Goal: Task Accomplishment & Management: Complete application form

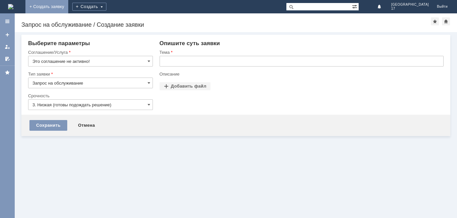
click at [68, 4] on link "+ Создать заявку" at bounding box center [46, 6] width 43 height 13
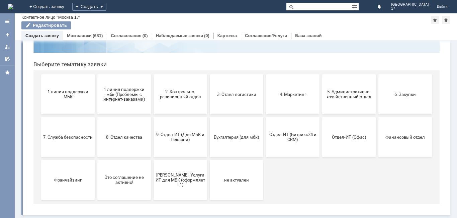
scroll to position [55, 0]
click at [164, 135] on span "9. Отдел-ИТ (Для МБК и Пекарни)" at bounding box center [181, 137] width 50 height 10
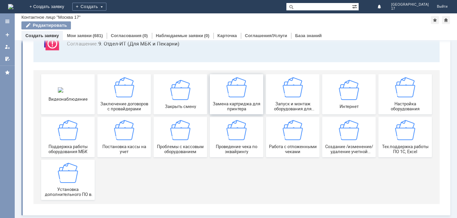
scroll to position [56, 0]
click at [342, 137] on img at bounding box center [349, 130] width 20 height 20
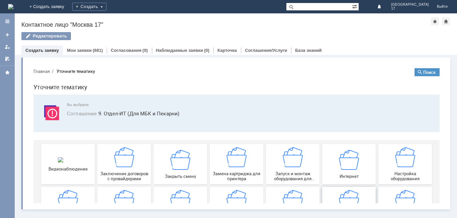
scroll to position [0, 0]
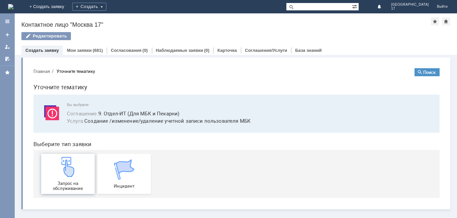
click at [65, 167] on img at bounding box center [68, 167] width 20 height 20
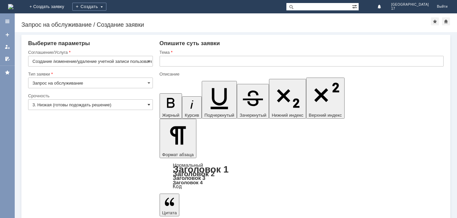
click at [149, 102] on span at bounding box center [149, 104] width 3 height 5
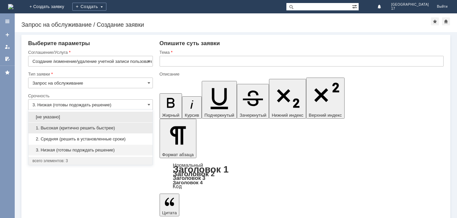
click at [54, 128] on span "1. Высокая (критично решить быстрее)" at bounding box center [90, 127] width 116 height 5
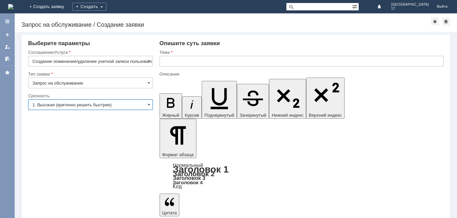
type input "1. Высокая (критично решить быстрее)"
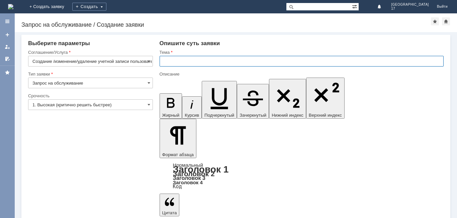
click at [192, 63] on input "text" at bounding box center [302, 61] width 284 height 11
type input "1С"
